Goal: Information Seeking & Learning: Find specific fact

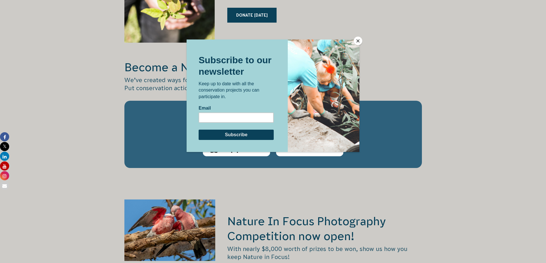
scroll to position [859, 0]
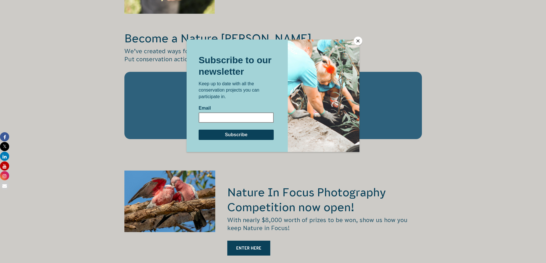
click at [212, 115] on input "Email" at bounding box center [236, 117] width 75 height 10
type input "karenrighton1@gmail.com"
click at [241, 133] on input "Subscribe" at bounding box center [236, 134] width 75 height 10
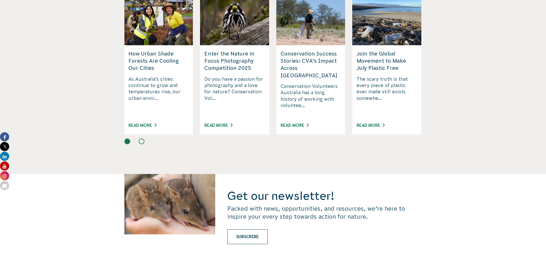
scroll to position [1432, 0]
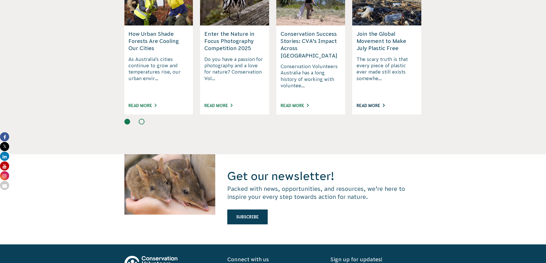
click at [384, 103] on link "Read More" at bounding box center [370, 105] width 28 height 5
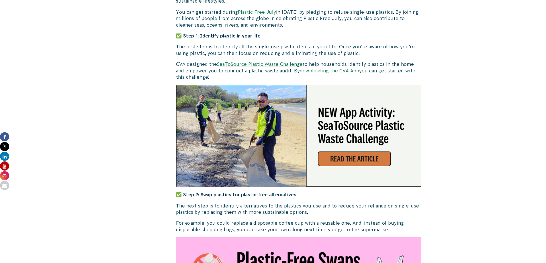
scroll to position [487, 0]
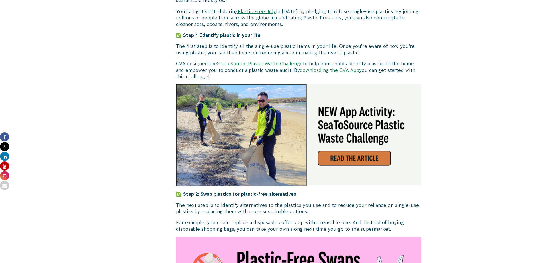
click at [352, 158] on img at bounding box center [299, 135] width 246 height 102
click at [367, 157] on img at bounding box center [299, 135] width 246 height 102
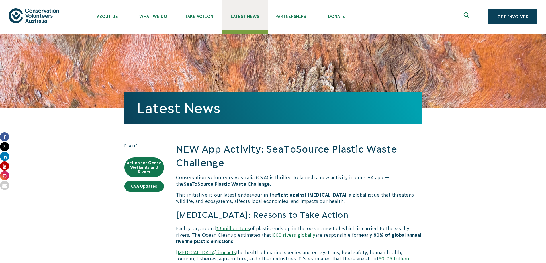
click at [241, 15] on span "Latest News" at bounding box center [245, 16] width 46 height 5
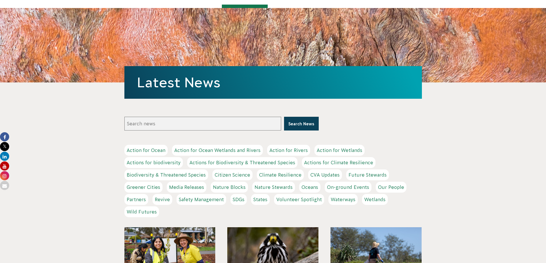
scroll to position [172, 0]
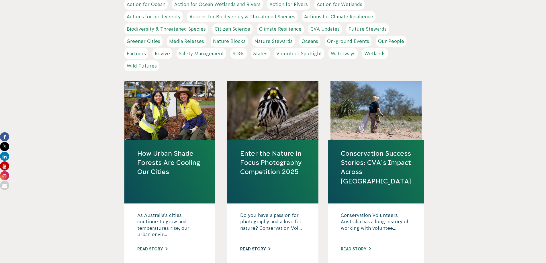
click at [261, 248] on link "Read story" at bounding box center [255, 249] width 30 height 5
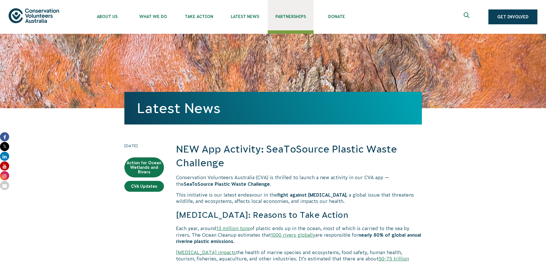
click at [282, 15] on span "Partnerships" at bounding box center [291, 16] width 46 height 5
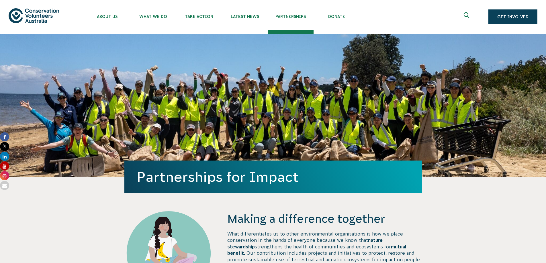
click at [464, 15] on icon "Expand search box" at bounding box center [466, 16] width 7 height 9
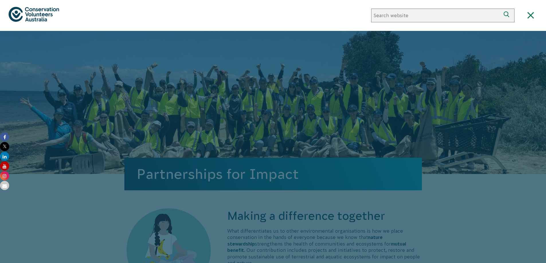
click at [423, 16] on input "Search website" at bounding box center [435, 16] width 129 height 14
type input "tally chgarts"
click at [500, 9] on button "Search" at bounding box center [507, 16] width 14 height 14
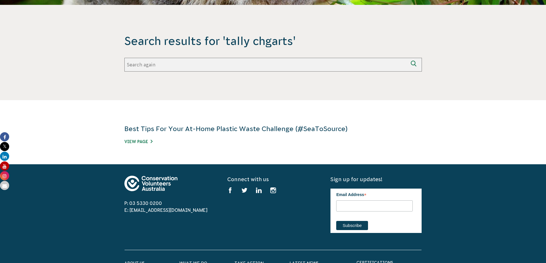
scroll to position [115, 0]
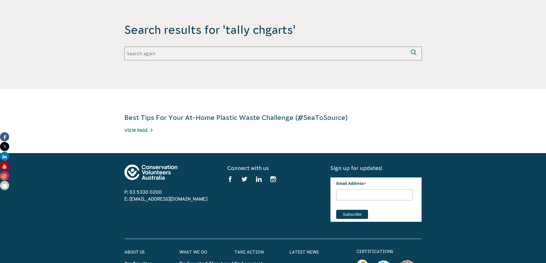
click at [138, 54] on input "Search again" at bounding box center [266, 54] width 284 height 14
type input "tally charts"
click at [408, 47] on button "Search again" at bounding box center [415, 54] width 14 height 14
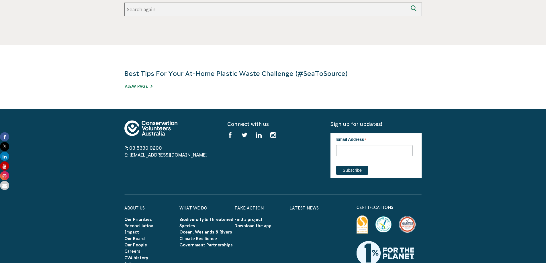
scroll to position [172, 0]
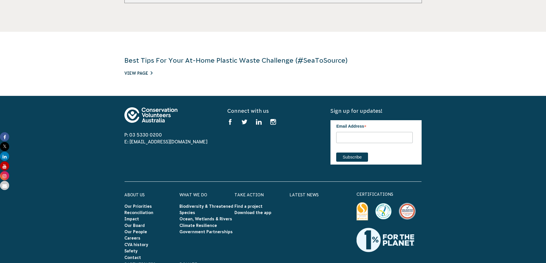
click at [150, 72] on link "View Page" at bounding box center [138, 73] width 28 height 5
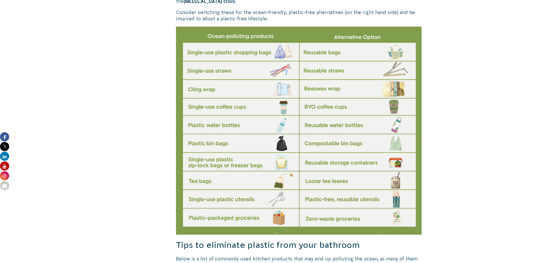
scroll to position [1404, 0]
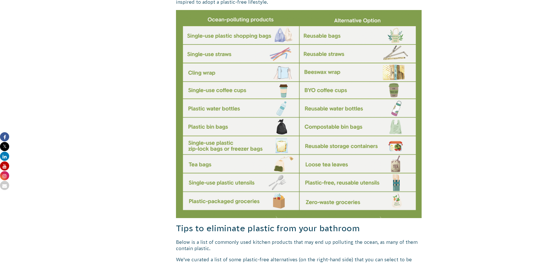
drag, startPoint x: 172, startPoint y: 11, endPoint x: 398, endPoint y: 19, distance: 227.0
drag, startPoint x: 372, startPoint y: 50, endPoint x: 472, endPoint y: 46, distance: 100.6
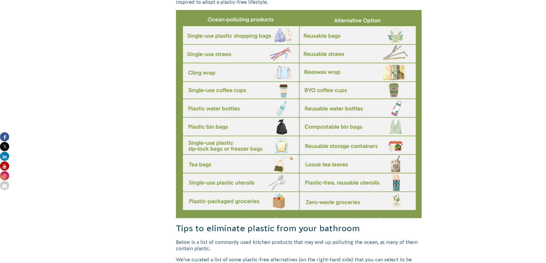
click at [415, 116] on img at bounding box center [299, 114] width 246 height 209
drag, startPoint x: 497, startPoint y: 156, endPoint x: 402, endPoint y: 235, distance: 123.7
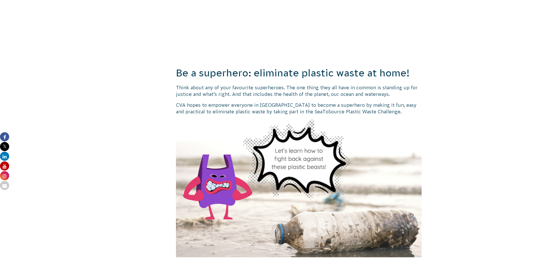
scroll to position [258, 0]
